Goal: Information Seeking & Learning: Learn about a topic

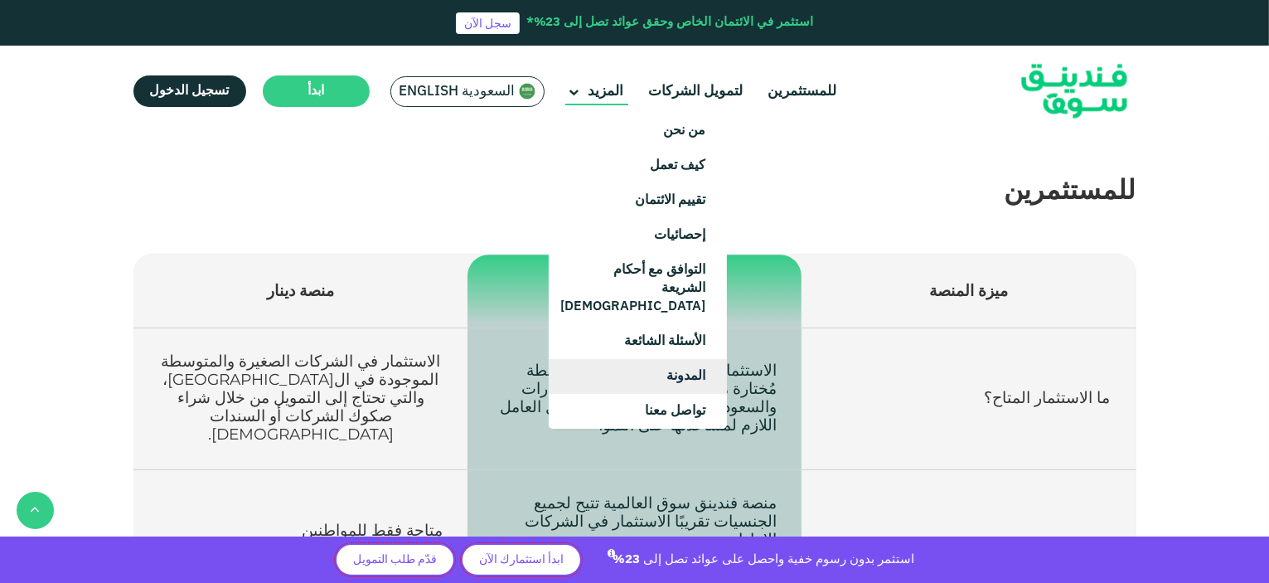
click at [666, 359] on link "المدونة" at bounding box center [638, 376] width 178 height 35
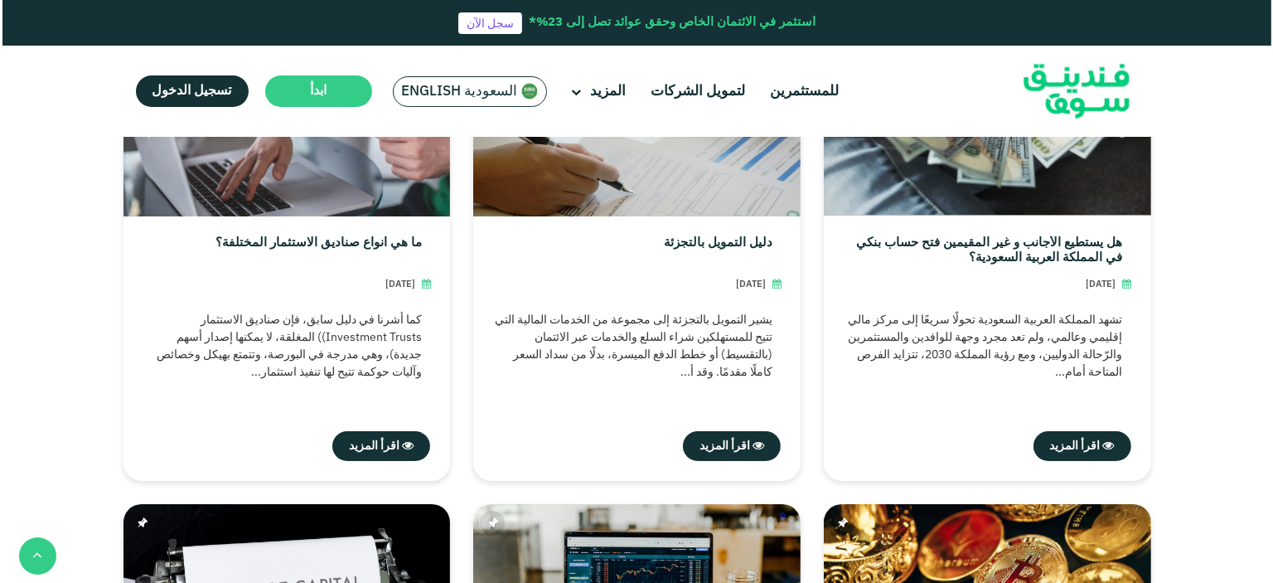
scroll to position [580, 0]
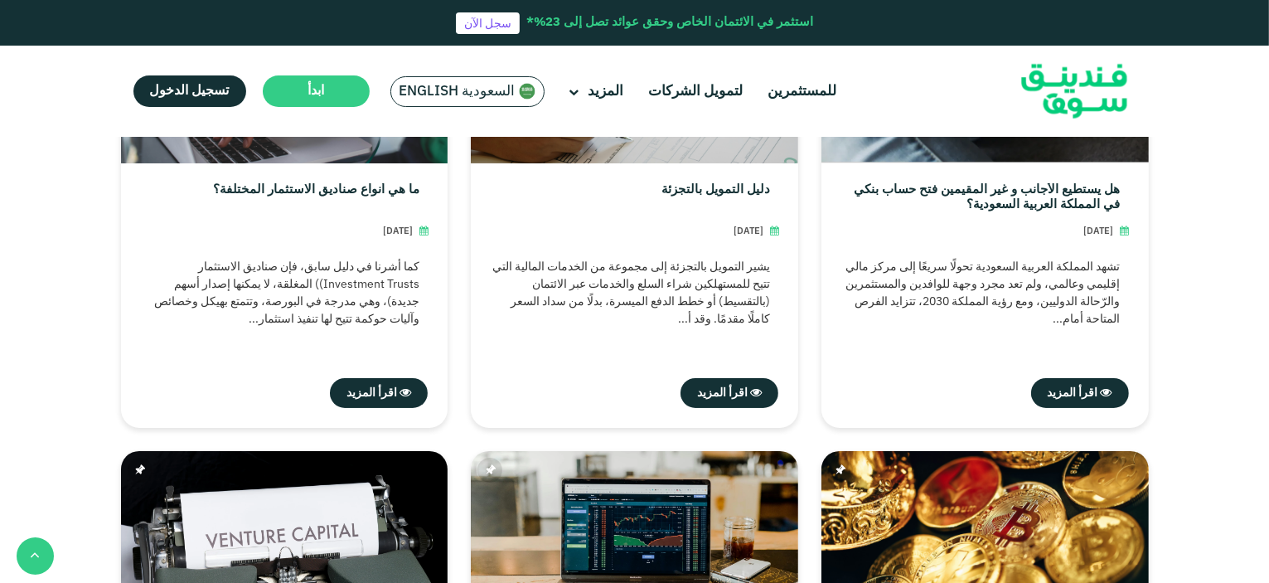
click at [477, 86] on span "السعودية English" at bounding box center [458, 91] width 116 height 19
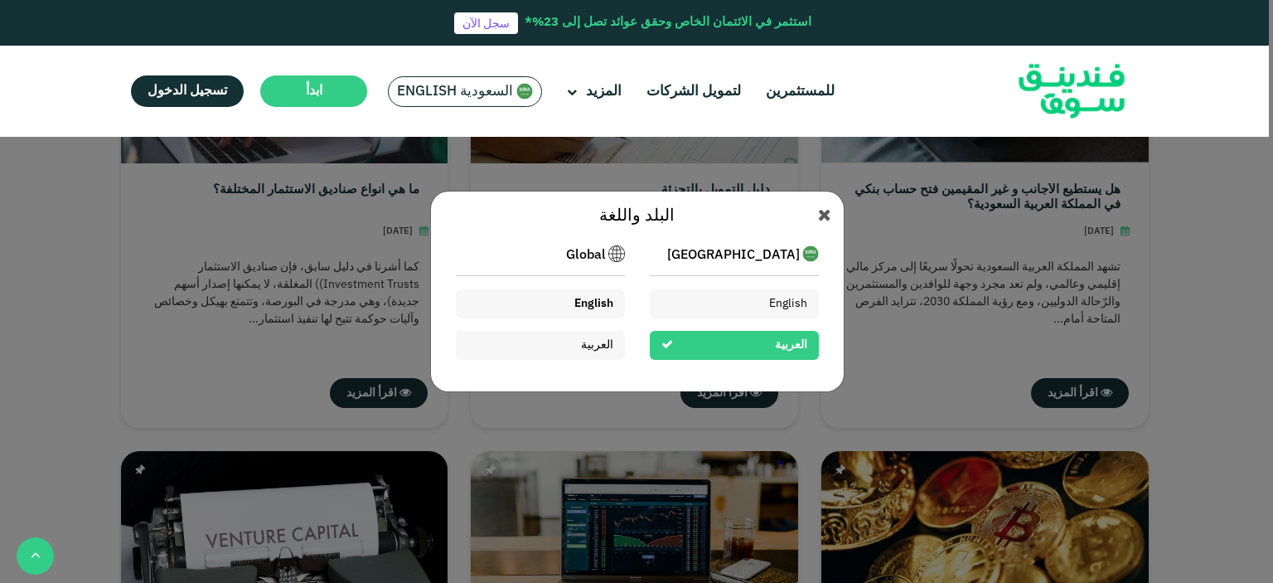
click at [560, 304] on div "English" at bounding box center [540, 303] width 169 height 29
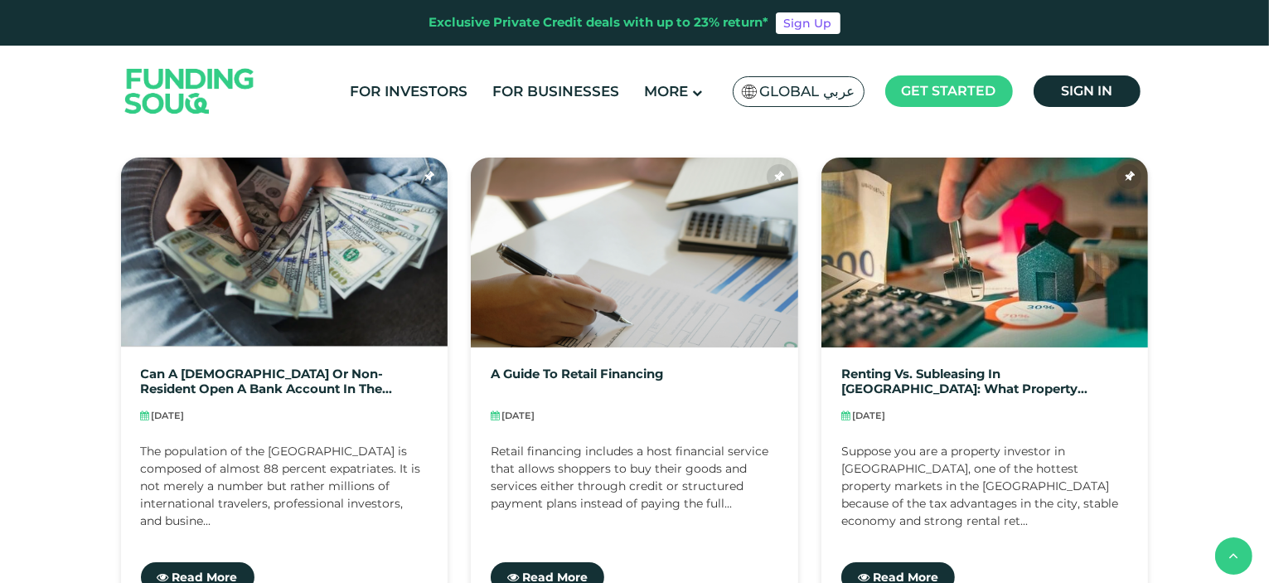
scroll to position [497, 0]
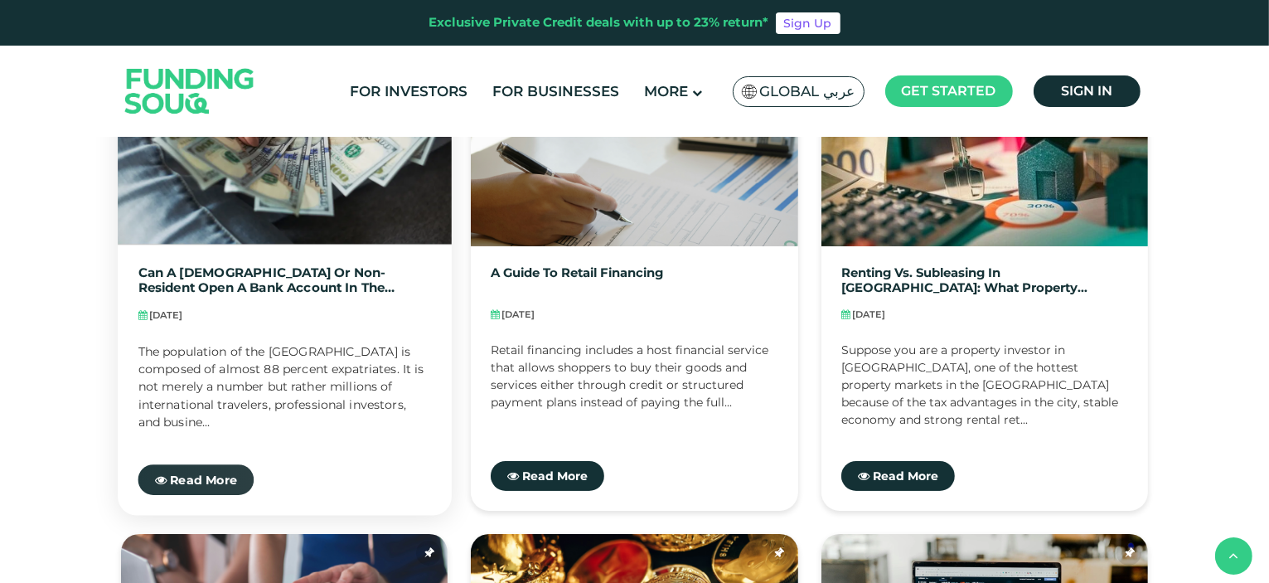
click at [220, 483] on span "Read More" at bounding box center [203, 479] width 67 height 15
